Goal: Task Accomplishment & Management: Use online tool/utility

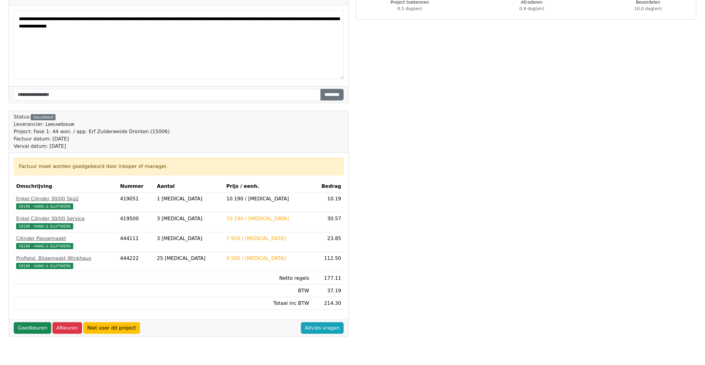
scroll to position [49, 0]
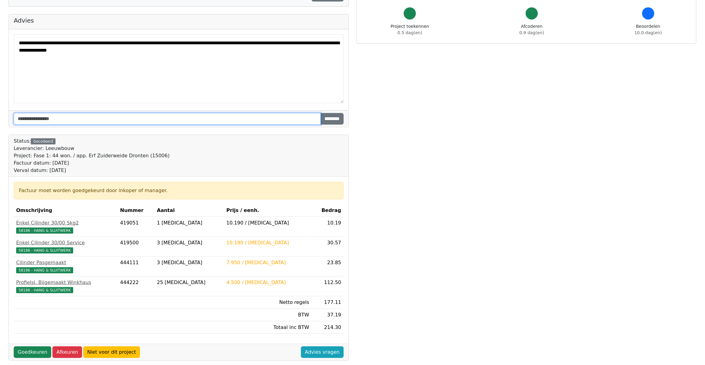
click at [33, 121] on input "text" at bounding box center [167, 119] width 307 height 12
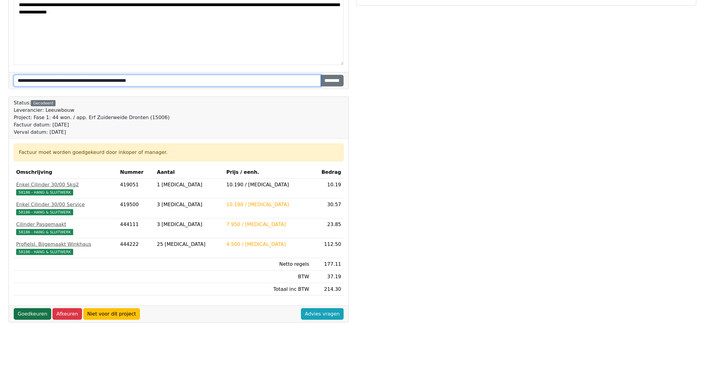
type input "**********"
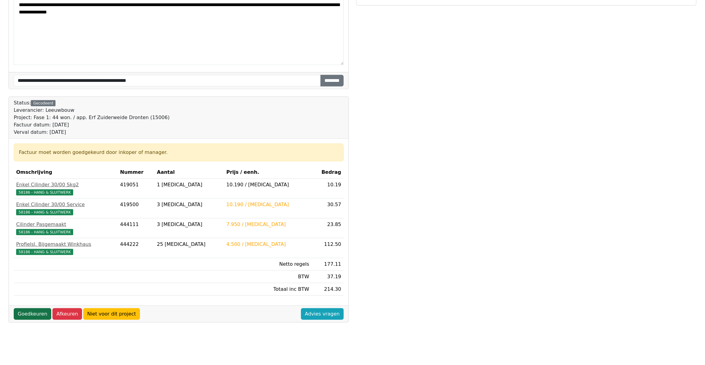
click at [36, 314] on link "Goedkeuren" at bounding box center [33, 314] width 38 height 12
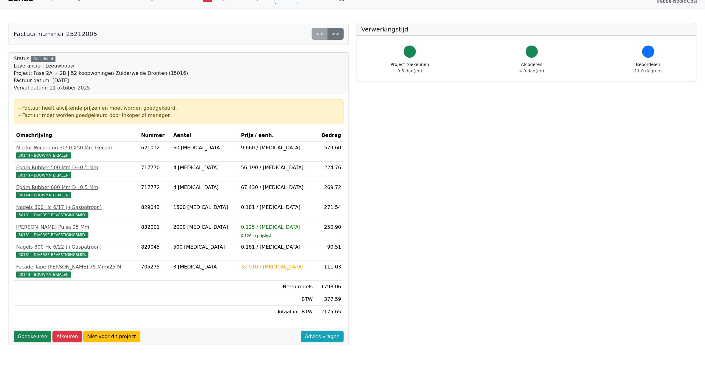
scroll to position [88, 0]
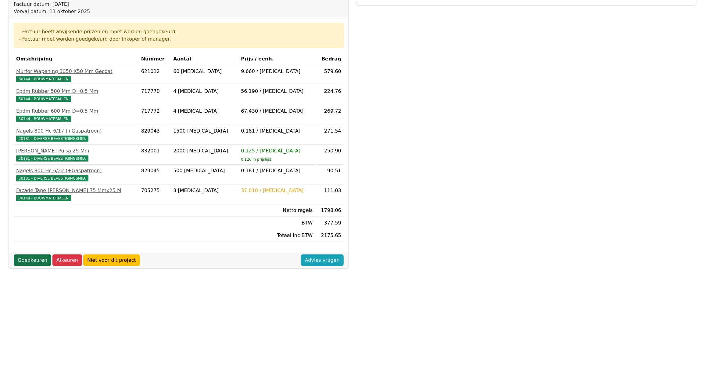
click at [32, 262] on link "Goedkeuren" at bounding box center [33, 260] width 38 height 12
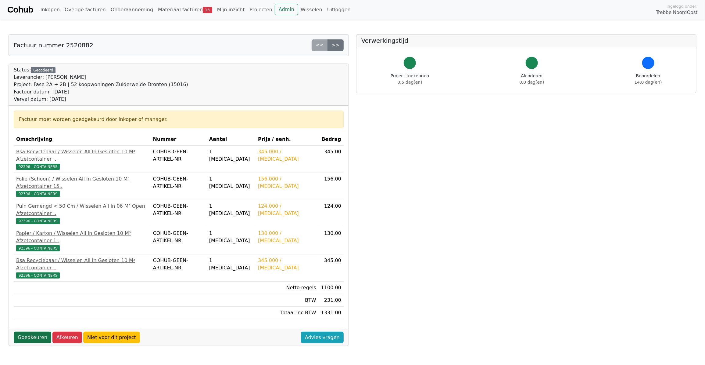
click at [36, 331] on link "Goedkeuren" at bounding box center [33, 337] width 38 height 12
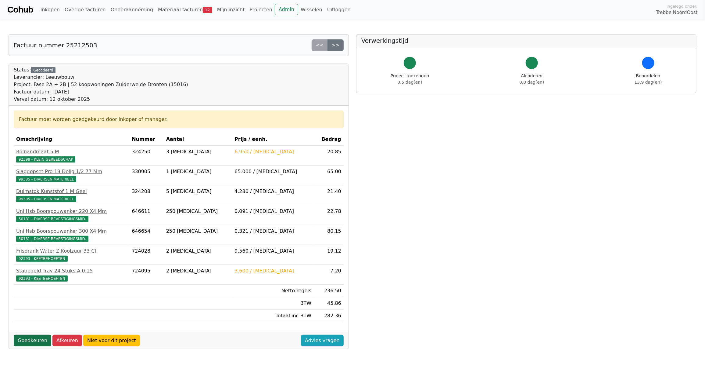
click at [34, 346] on link "Goedkeuren" at bounding box center [33, 340] width 38 height 12
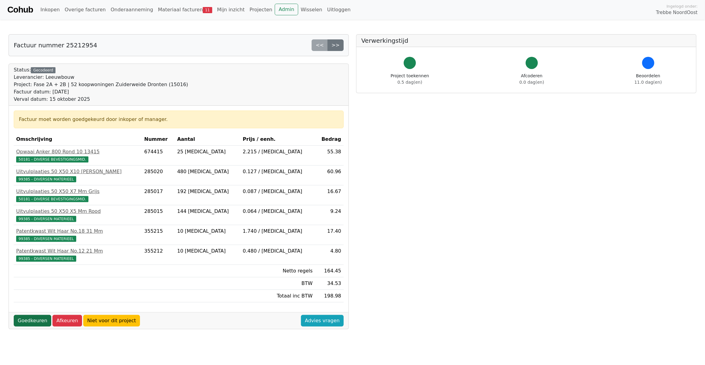
click at [31, 326] on link "Goedkeuren" at bounding box center [33, 321] width 38 height 12
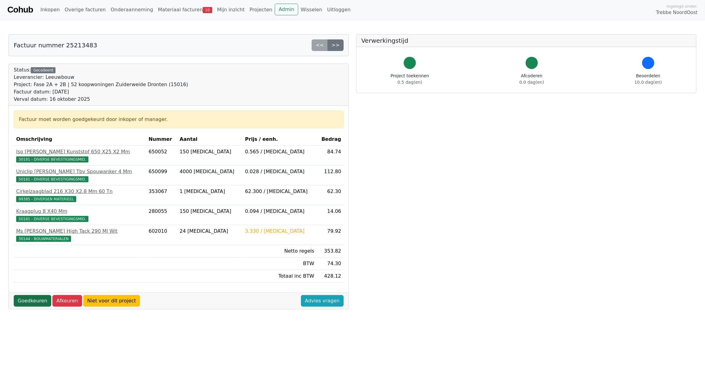
click at [31, 301] on link "Goedkeuren" at bounding box center [33, 301] width 38 height 12
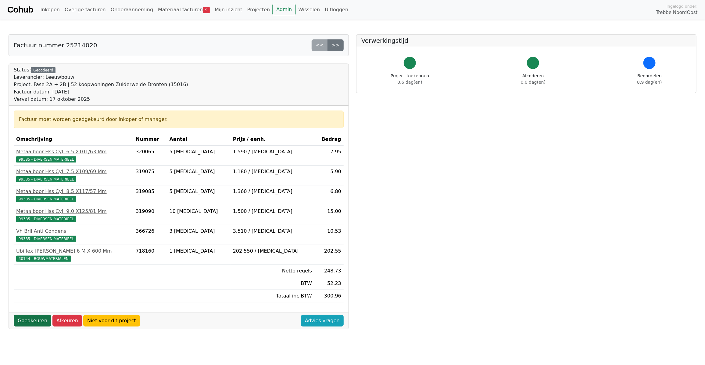
click at [28, 321] on link "Goedkeuren" at bounding box center [33, 321] width 38 height 12
click at [29, 321] on link "Goedkeuren" at bounding box center [33, 321] width 38 height 12
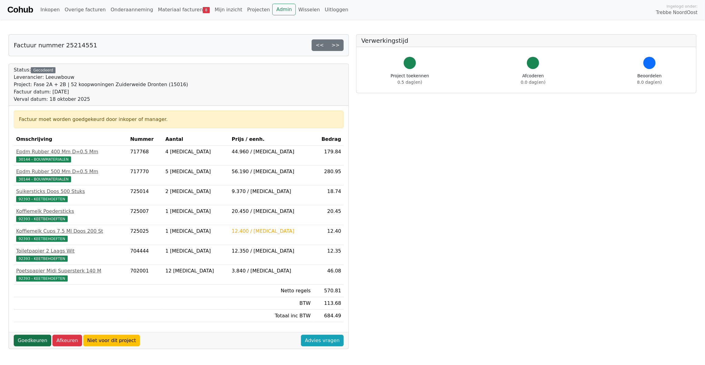
click at [30, 342] on link "Goedkeuren" at bounding box center [33, 340] width 38 height 12
click at [31, 342] on link "Goedkeuren" at bounding box center [33, 340] width 38 height 12
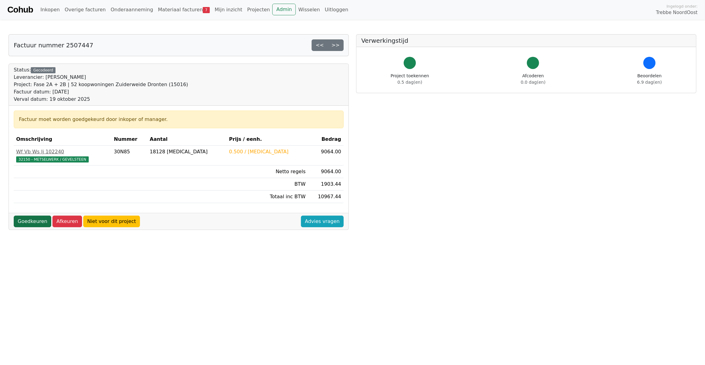
click at [34, 223] on link "Goedkeuren" at bounding box center [33, 221] width 38 height 12
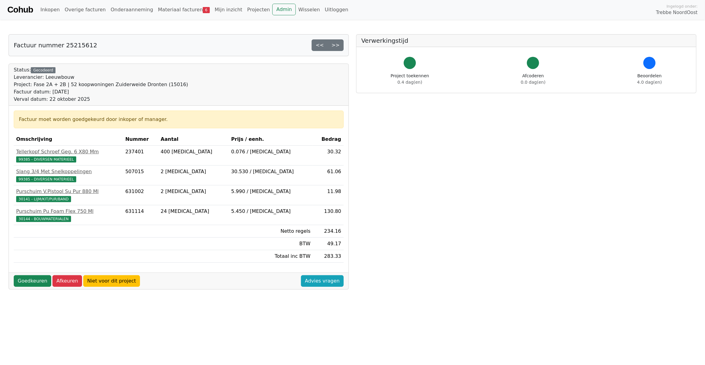
click at [41, 292] on div "Factuur nummer 25215612 << >> Status: Gecodeerd Leverancier: Leeuwbouw Project:…" at bounding box center [179, 236] width 348 height 404
click at [38, 282] on link "Goedkeuren" at bounding box center [33, 281] width 38 height 12
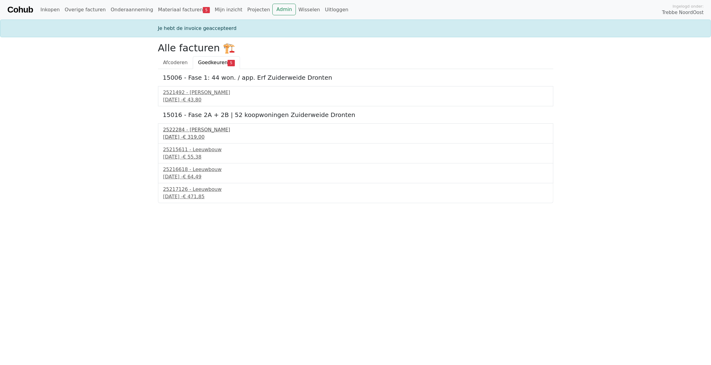
click at [189, 132] on div "2522284 - [PERSON_NAME]" at bounding box center [355, 129] width 385 height 7
click at [189, 132] on div "2522284 - Van Dalen" at bounding box center [355, 129] width 385 height 7
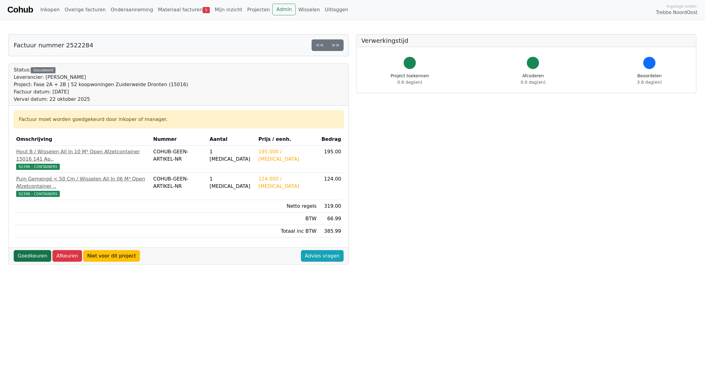
click at [28, 250] on link "Goedkeuren" at bounding box center [33, 256] width 38 height 12
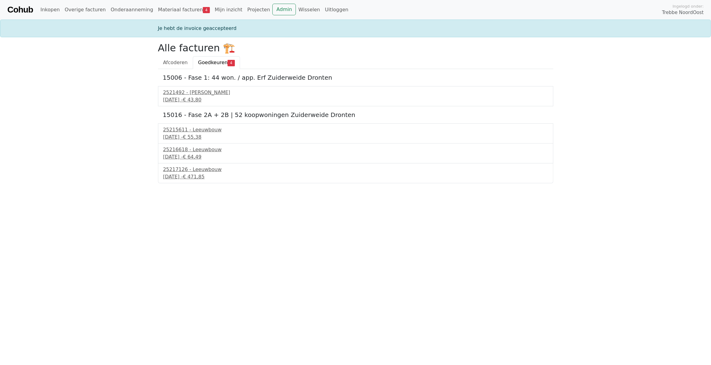
click at [197, 123] on div "15006 - Fase 1: 44 won. / app. [PERSON_NAME] Dronten 2521492 - [GEOGRAPHIC_DATA…" at bounding box center [355, 126] width 395 height 114
click at [194, 133] on div "25215611 - Leeuwbouw" at bounding box center [355, 129] width 385 height 7
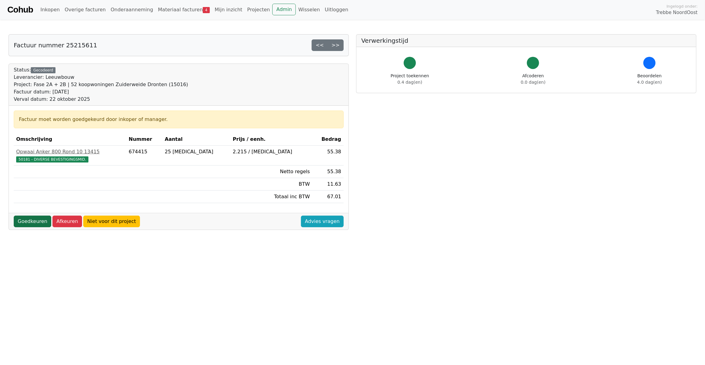
click at [37, 222] on link "Goedkeuren" at bounding box center [33, 221] width 38 height 12
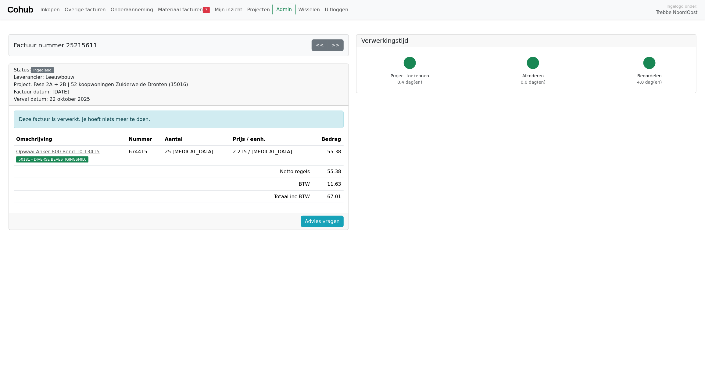
click at [418, 10] on div "Inkopen Overige facturen Onderaanneming Materiaal facturen 3 Mijn inzicht Proje…" at bounding box center [347, 10] width 618 height 12
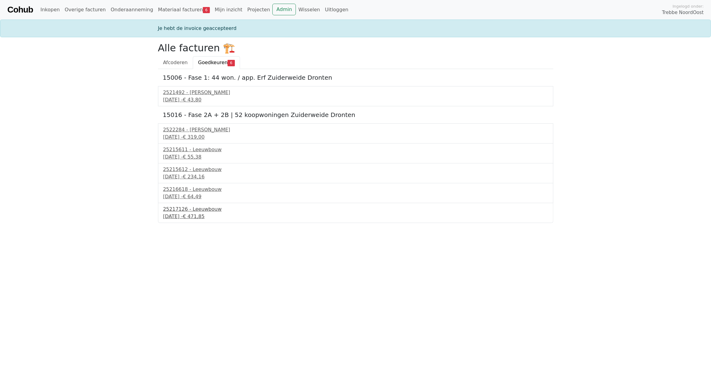
click at [188, 210] on div "25217126 - Leeuwbouw" at bounding box center [355, 208] width 385 height 7
click at [188, 211] on div "25217126 - Leeuwbouw" at bounding box center [355, 208] width 385 height 7
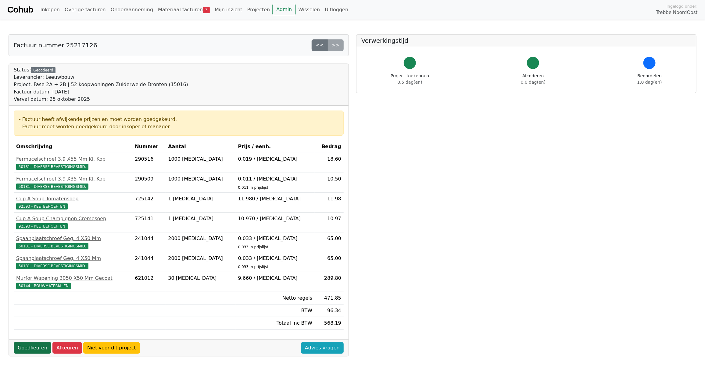
click at [28, 350] on link "Goedkeuren" at bounding box center [33, 348] width 38 height 12
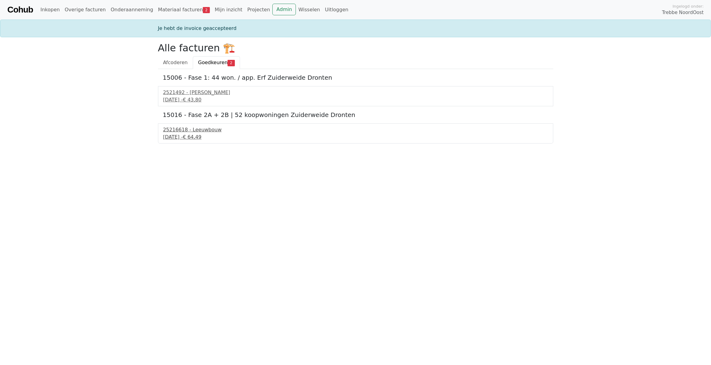
click at [204, 133] on div "25216618 - Leeuwbouw" at bounding box center [355, 129] width 385 height 7
click at [203, 133] on div "25216618 - Leeuwbouw" at bounding box center [355, 129] width 385 height 7
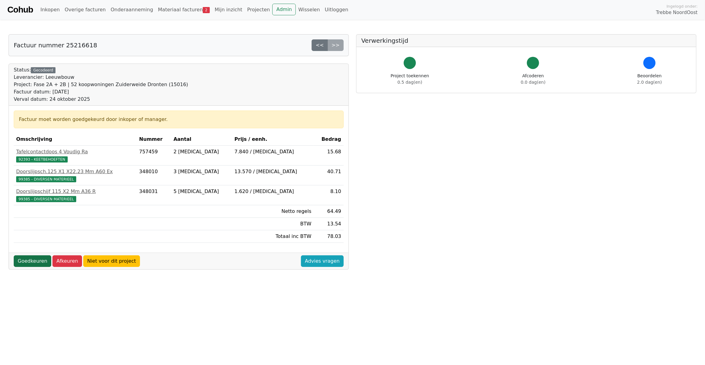
click at [30, 259] on link "Goedkeuren" at bounding box center [33, 261] width 38 height 12
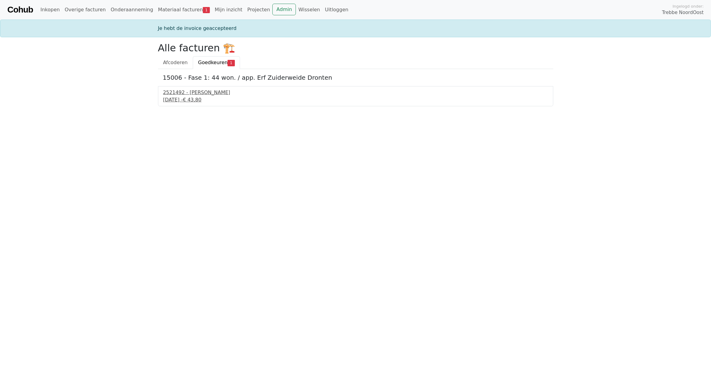
click at [181, 97] on div "17 september 2025 - € 43,80" at bounding box center [355, 99] width 385 height 7
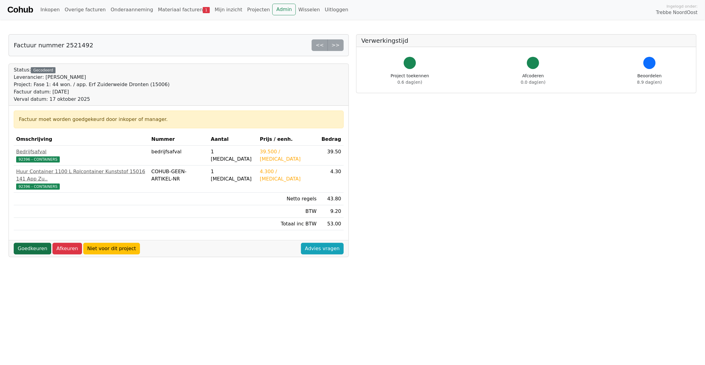
click at [31, 247] on link "Goedkeuren" at bounding box center [33, 249] width 38 height 12
click at [32, 244] on link "Goedkeuren" at bounding box center [33, 249] width 38 height 12
